Goal: Check status: Check status

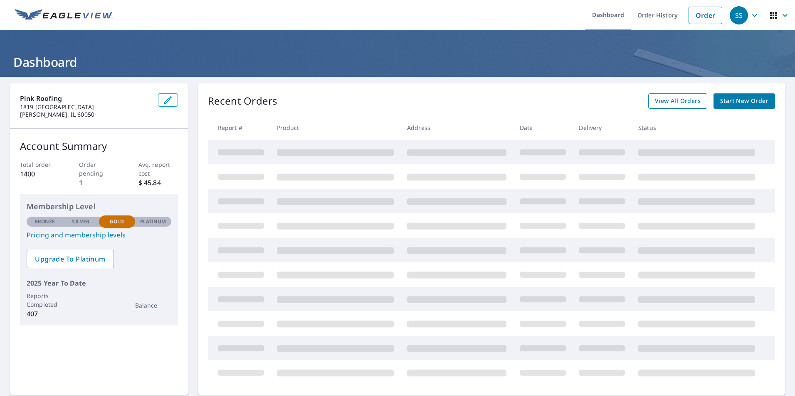
click at [657, 104] on span "View All Orders" at bounding box center [678, 101] width 46 height 10
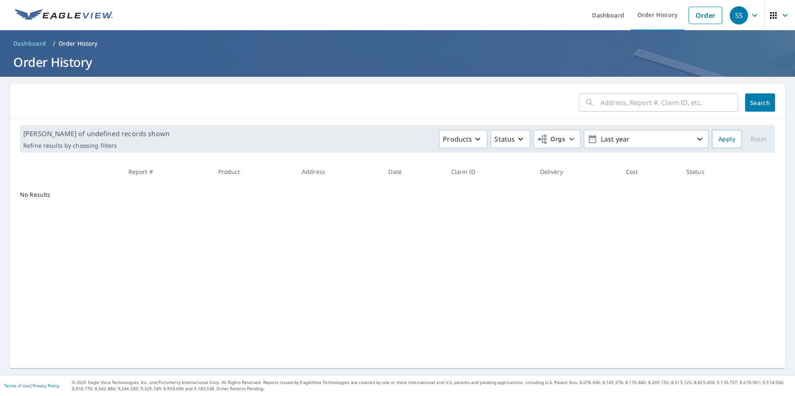
click at [657, 104] on input "text" at bounding box center [669, 102] width 138 height 23
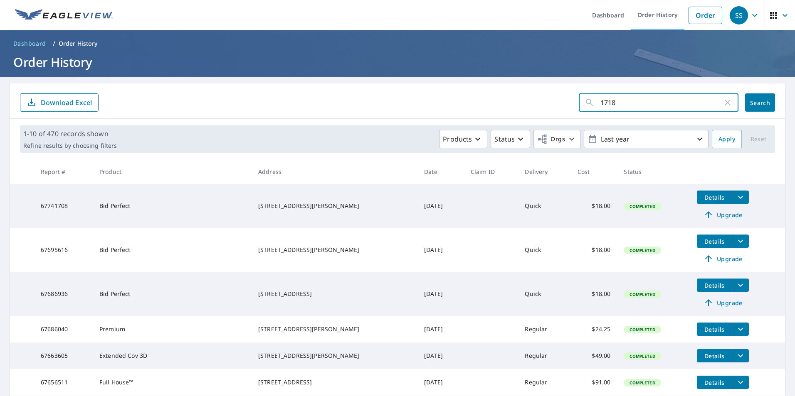
type input "1718"
click at [756, 101] on span "Search" at bounding box center [759, 103] width 17 height 8
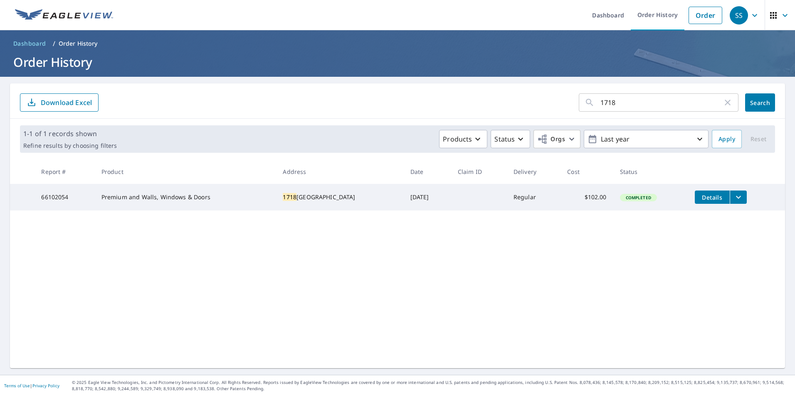
click at [733, 195] on icon "filesDropdownBtn-66102054" at bounding box center [738, 197] width 10 height 10
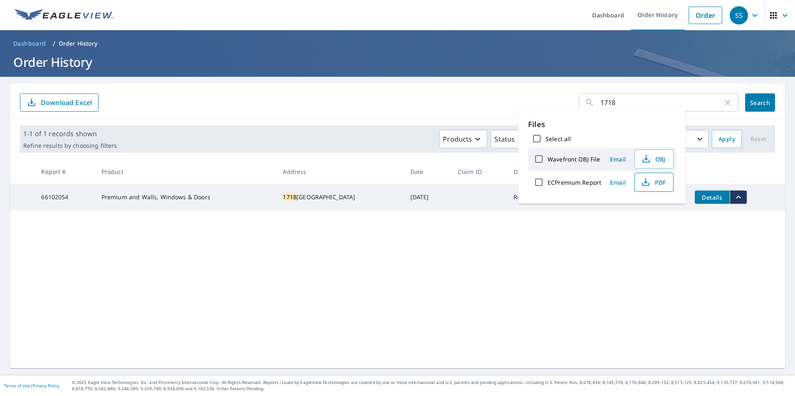
click at [652, 183] on span "PDF" at bounding box center [653, 182] width 27 height 10
